Goal: Task Accomplishment & Management: Manage account settings

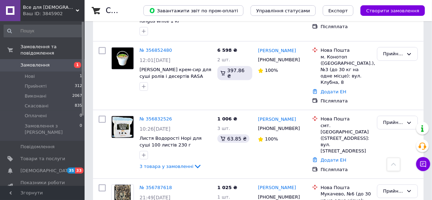
scroll to position [384, 0]
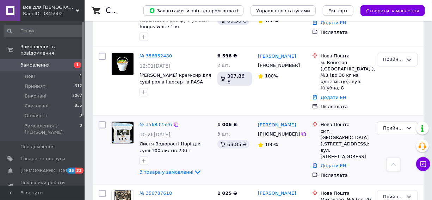
click at [185, 169] on span "3 товара у замовленні" at bounding box center [167, 171] width 54 height 5
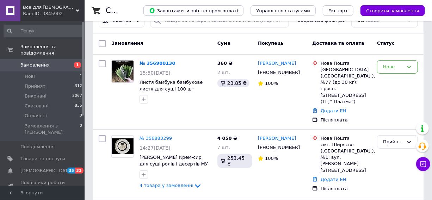
scroll to position [0, 0]
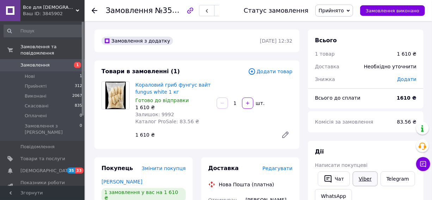
click at [362, 179] on link "Viber" at bounding box center [365, 179] width 25 height 15
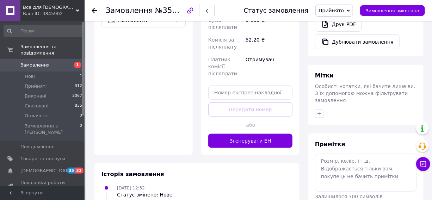
scroll to position [288, 0]
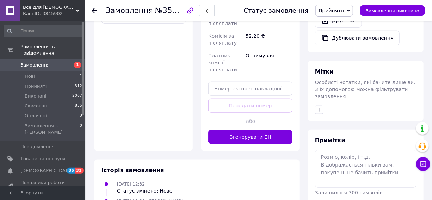
drag, startPoint x: 255, startPoint y: 129, endPoint x: 278, endPoint y: 143, distance: 27.1
click at [255, 130] on button "Згенерувати ЕН" at bounding box center [250, 137] width 84 height 14
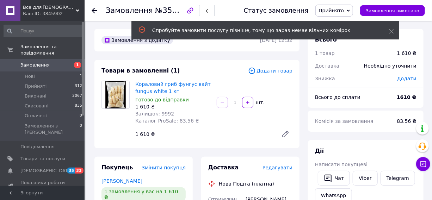
scroll to position [0, 0]
